Goal: Find specific page/section: Locate a particular part of the current website

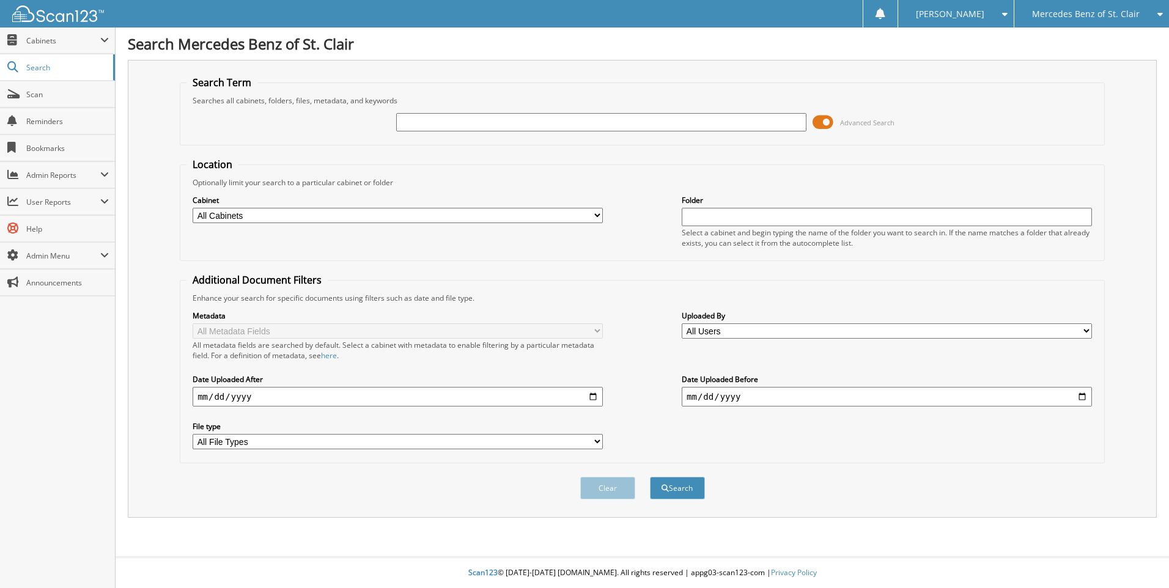
click at [828, 124] on span at bounding box center [823, 122] width 21 height 18
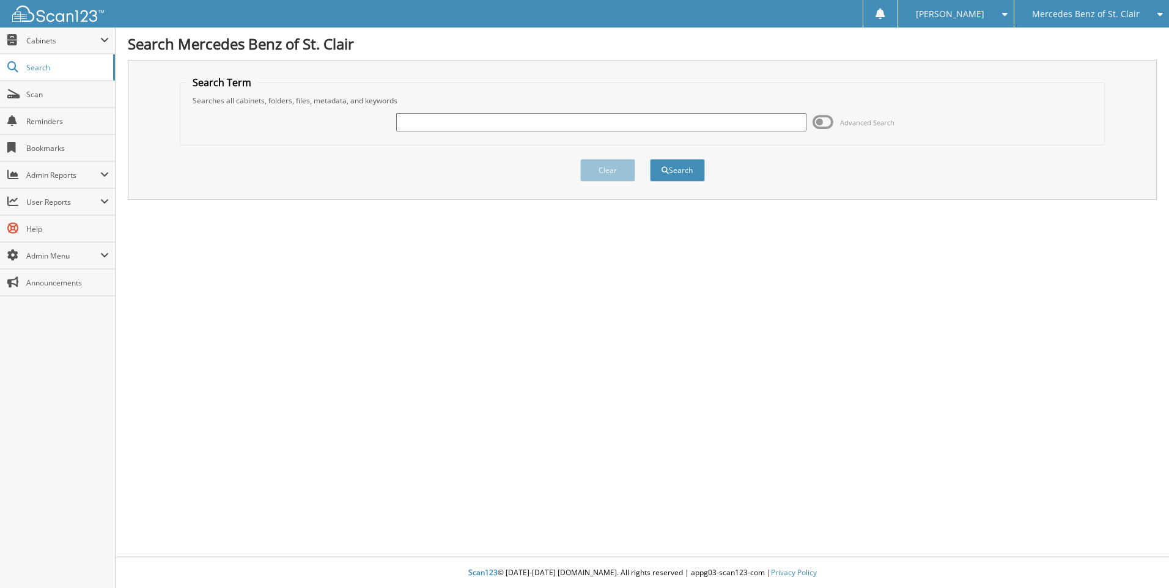
click at [528, 123] on input "text" at bounding box center [601, 122] width 410 height 18
type input "6068920"
click at [650, 159] on button "Search" at bounding box center [677, 170] width 55 height 23
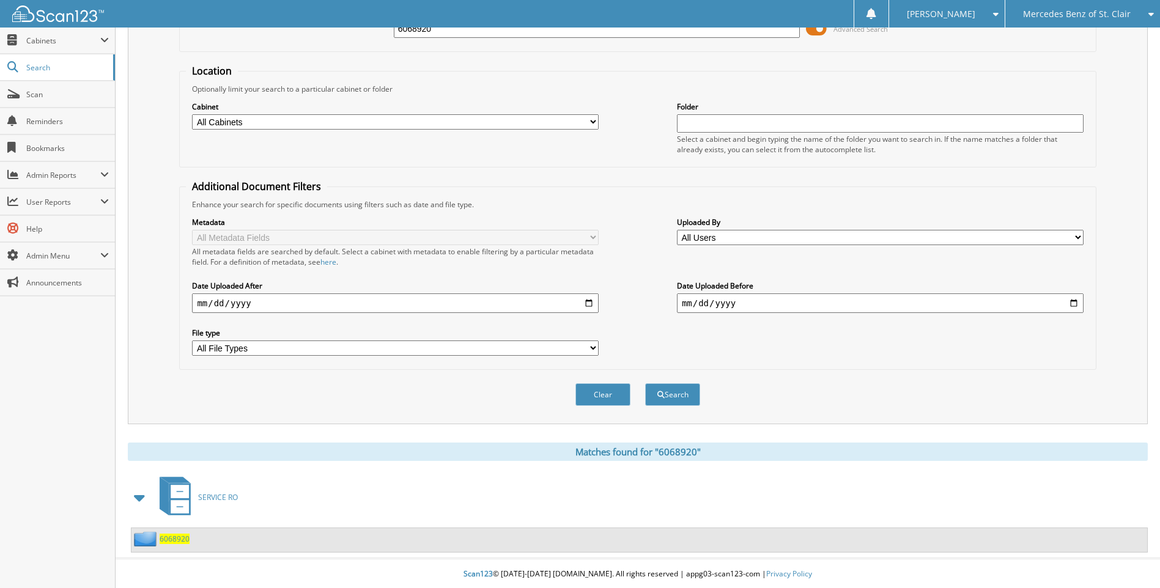
scroll to position [95, 0]
click at [182, 536] on span "6068920" at bounding box center [175, 538] width 30 height 10
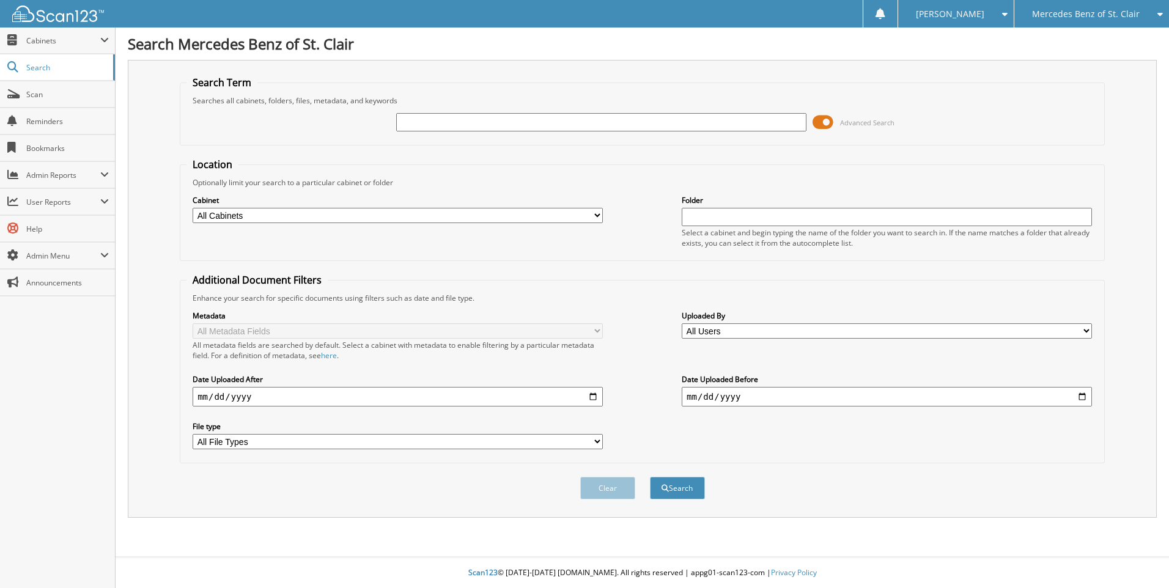
click at [459, 124] on input "text" at bounding box center [601, 122] width 410 height 18
type input "6068978"
click at [650, 477] on button "Search" at bounding box center [677, 488] width 55 height 23
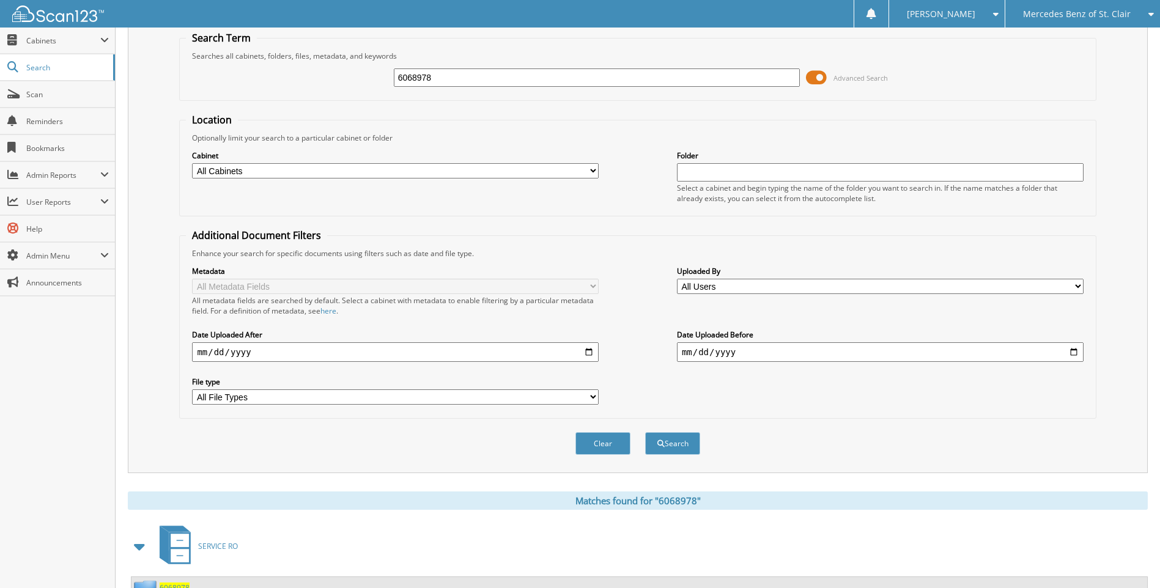
scroll to position [95, 0]
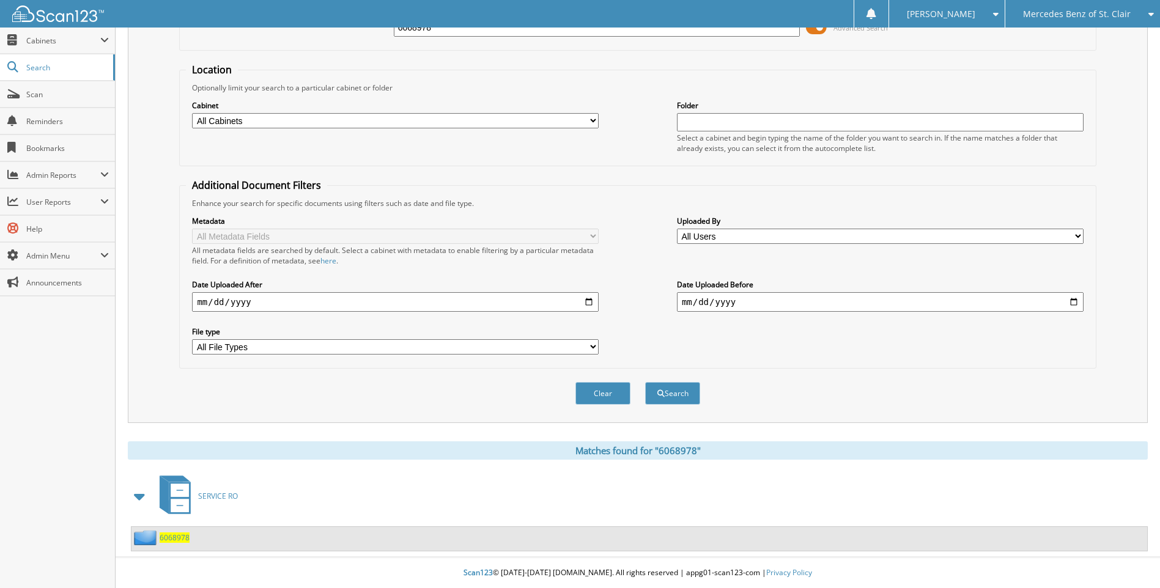
click at [165, 533] on span "6068978" at bounding box center [175, 538] width 30 height 10
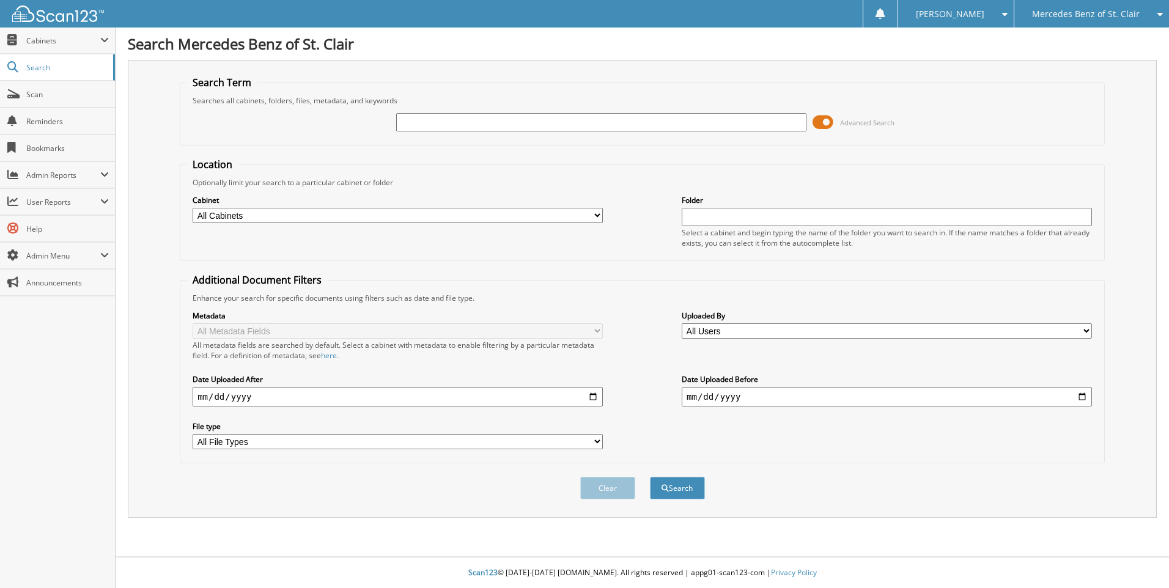
click at [517, 120] on input "text" at bounding box center [601, 122] width 410 height 18
type input "6068981"
click at [650, 477] on button "Search" at bounding box center [677, 488] width 55 height 23
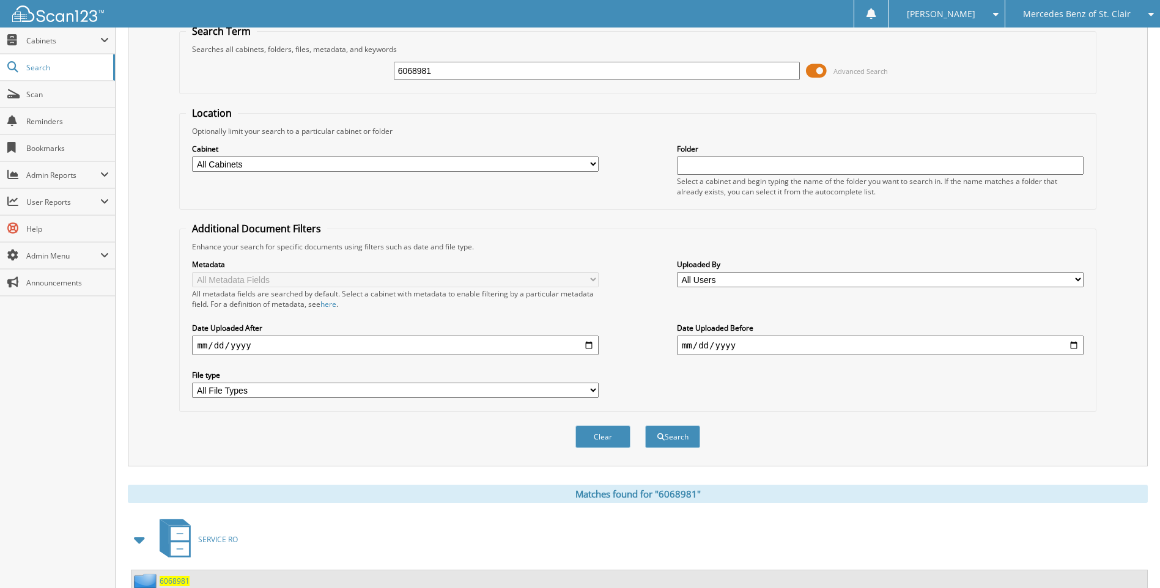
scroll to position [95, 0]
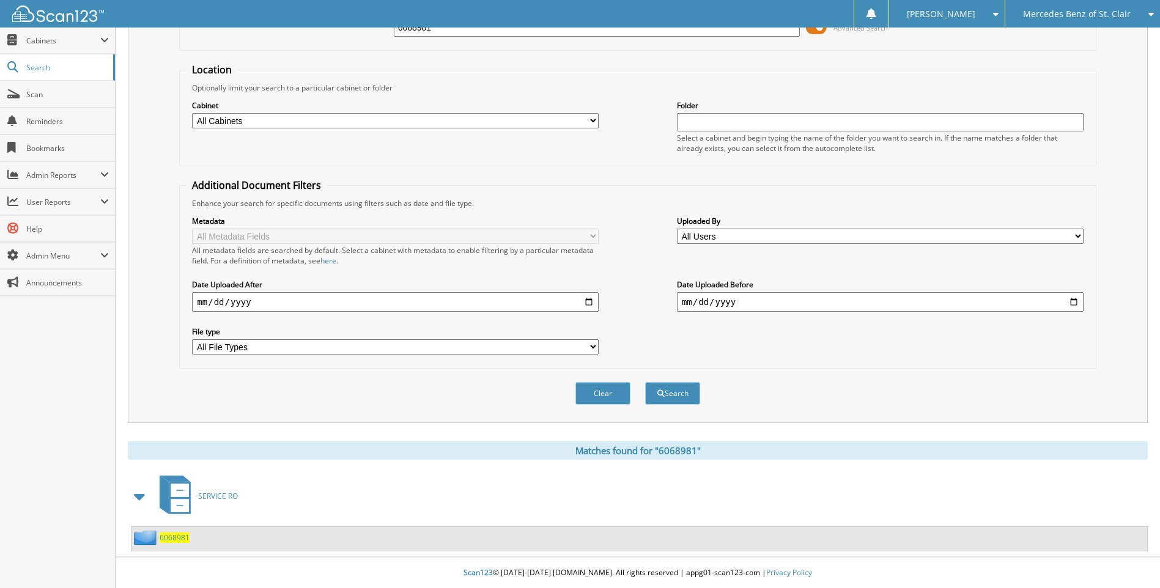
click at [167, 537] on span "6068981" at bounding box center [175, 538] width 30 height 10
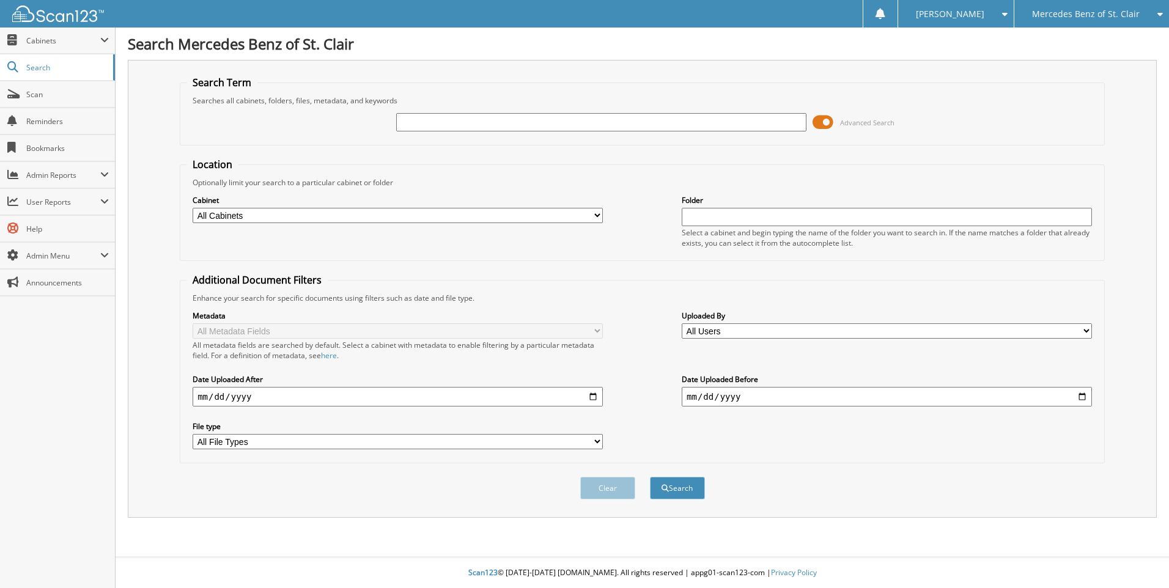
click at [424, 123] on input "text" at bounding box center [601, 122] width 410 height 18
type input "6069043"
click at [650, 477] on button "Search" at bounding box center [677, 488] width 55 height 23
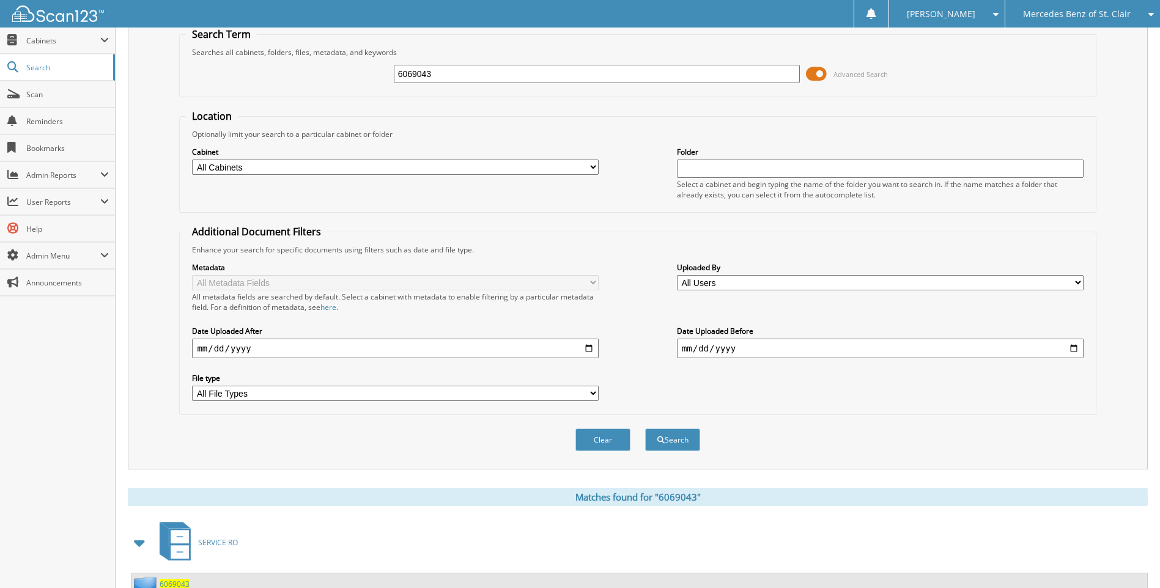
scroll to position [95, 0]
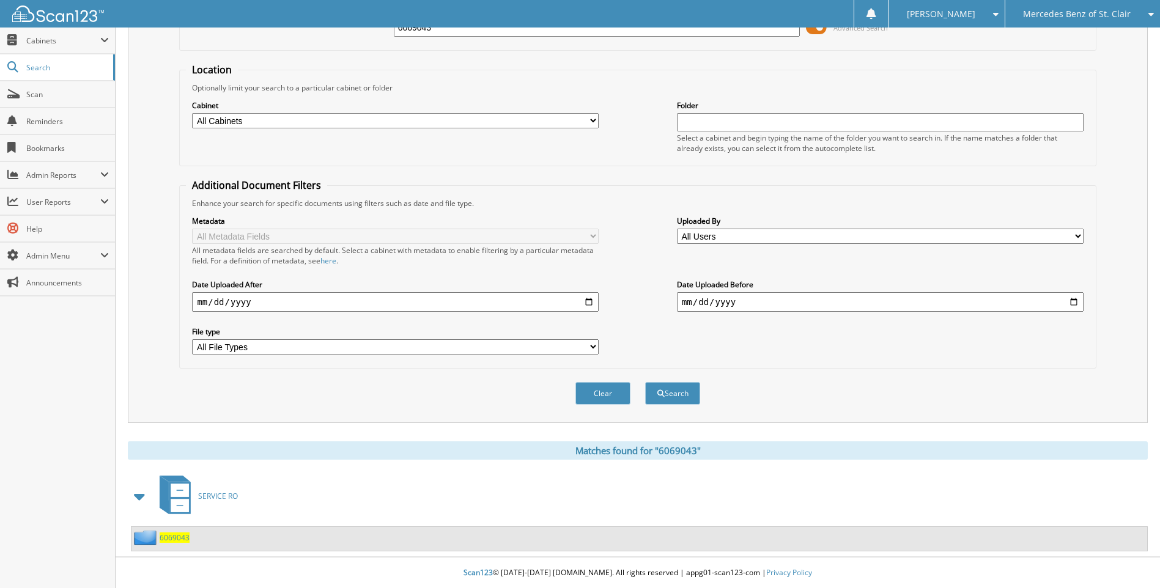
click at [165, 534] on span "6069043" at bounding box center [175, 538] width 30 height 10
